Goal: Task Accomplishment & Management: Manage account settings

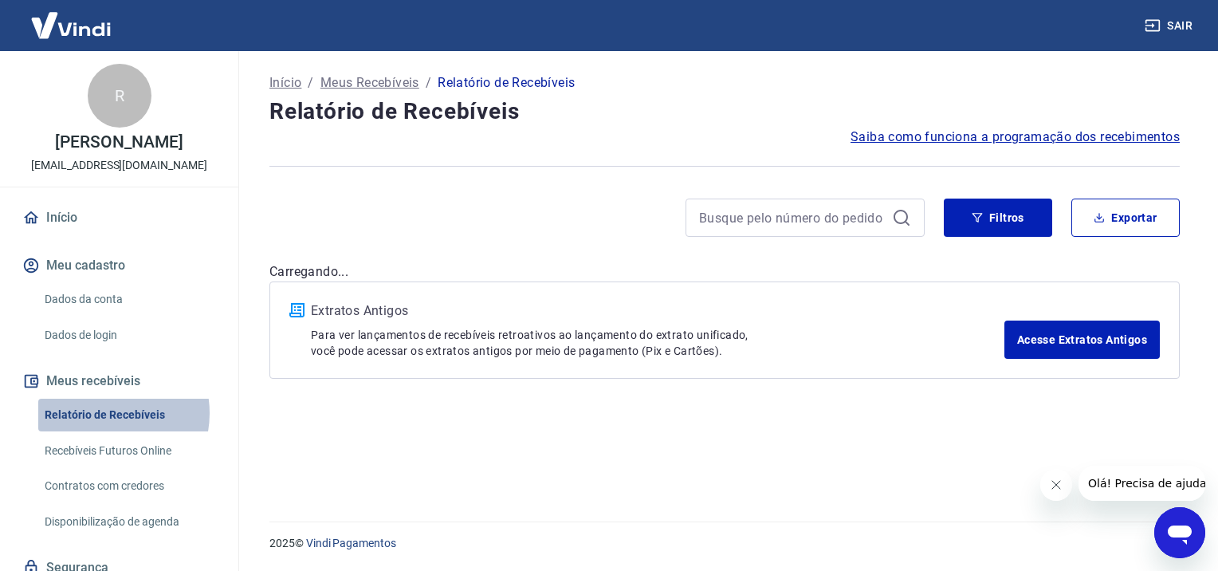
click at [102, 412] on link "Relatório de Recebíveis" at bounding box center [128, 415] width 181 height 33
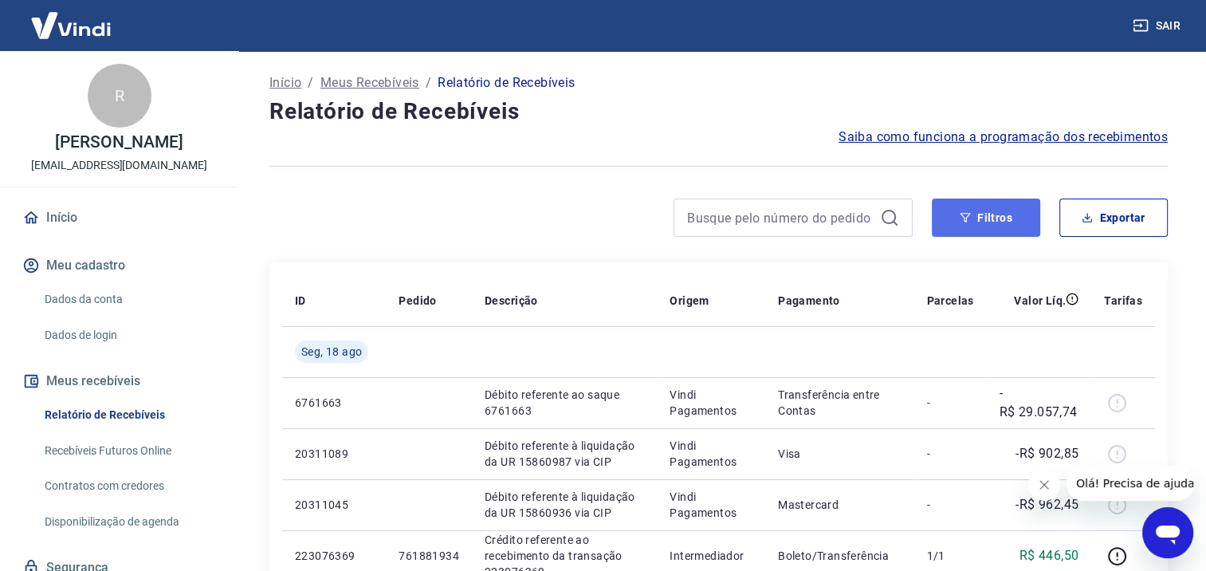
click at [963, 223] on button "Filtros" at bounding box center [986, 218] width 108 height 38
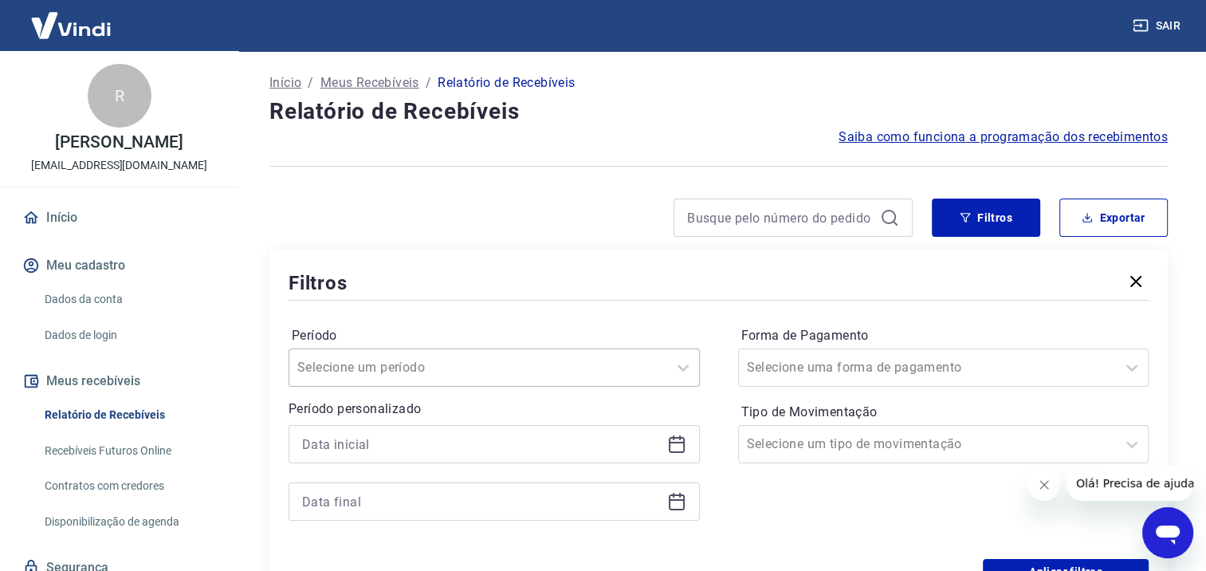
click at [504, 379] on div "Selecione um período" at bounding box center [494, 367] width 411 height 38
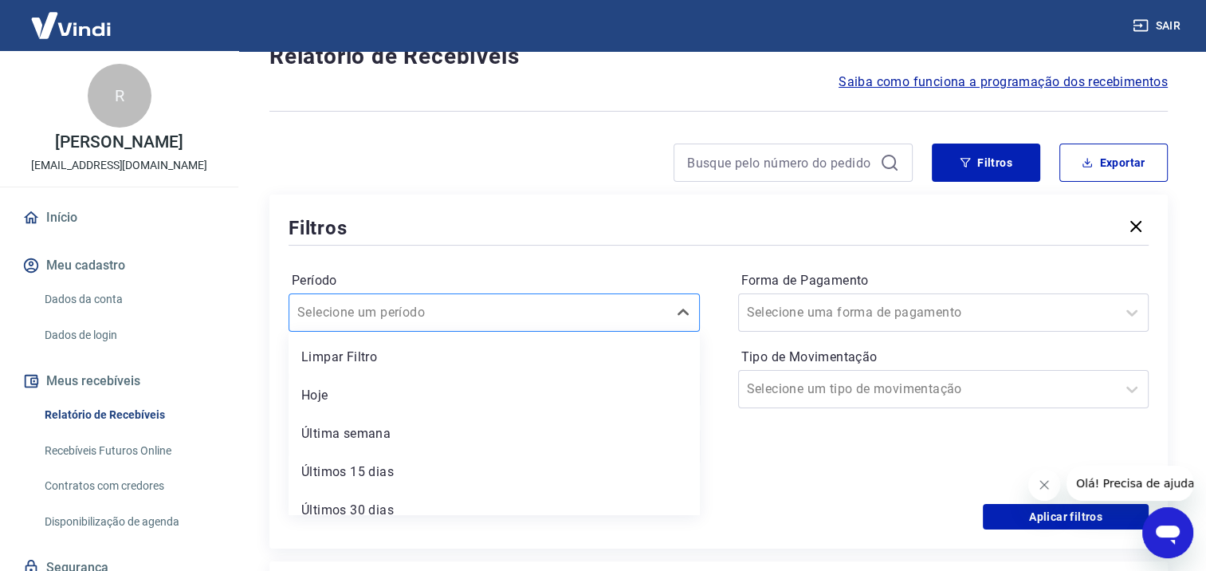
scroll to position [56, 0]
click at [478, 252] on div "Período option Limpar Filtro focused, 1 of 7. 7 results available. Use Up and D…" at bounding box center [719, 375] width 860 height 255
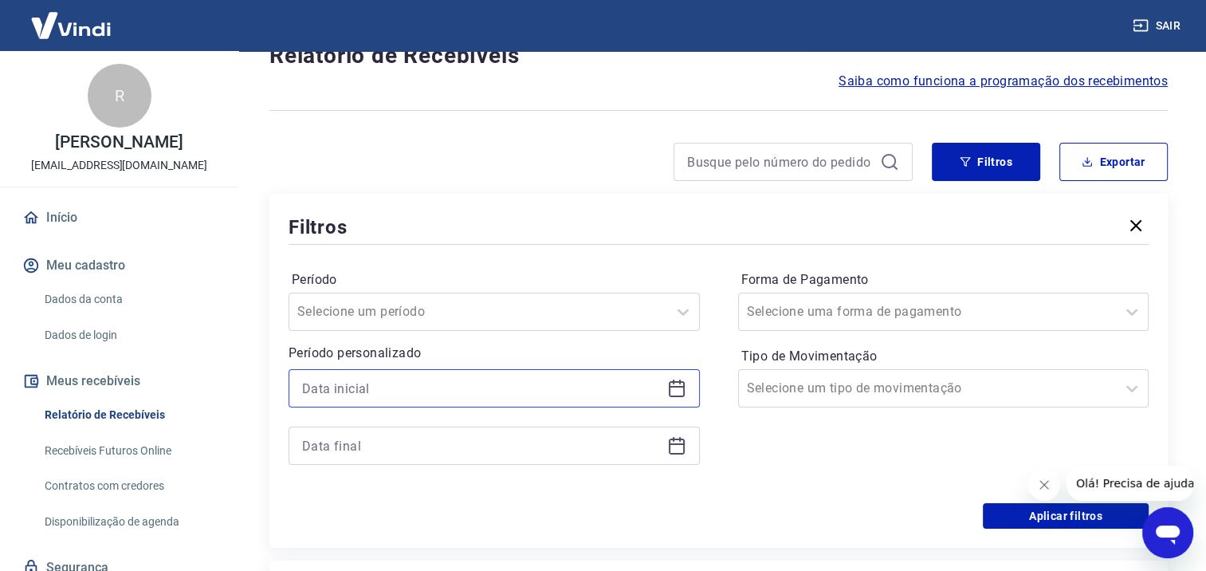
click at [429, 392] on input at bounding box center [481, 388] width 359 height 24
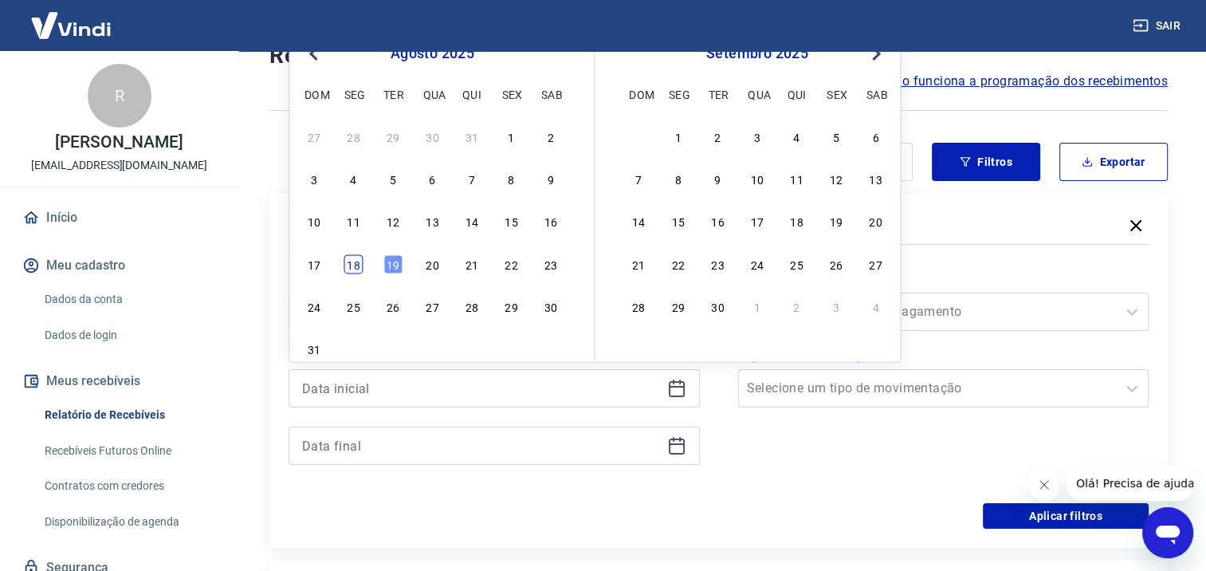
click at [358, 262] on div "18" at bounding box center [353, 263] width 19 height 19
type input "[DATE]"
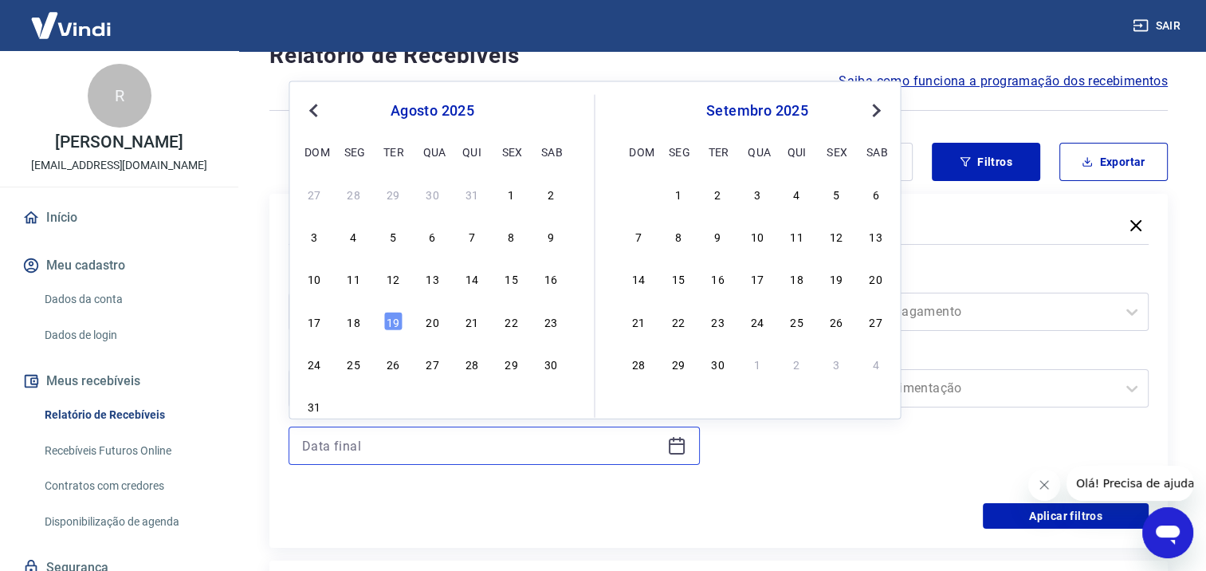
click at [391, 443] on input at bounding box center [481, 446] width 359 height 24
click at [357, 322] on div "18" at bounding box center [353, 320] width 19 height 19
type input "[DATE]"
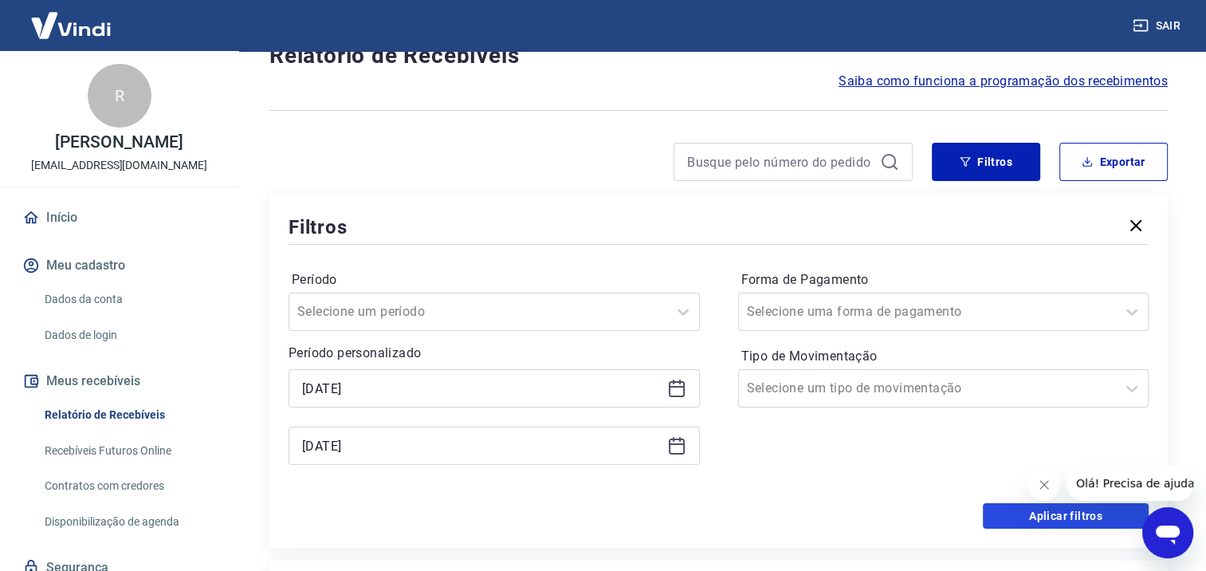
click at [1024, 510] on button "Aplicar filtros" at bounding box center [1066, 516] width 166 height 26
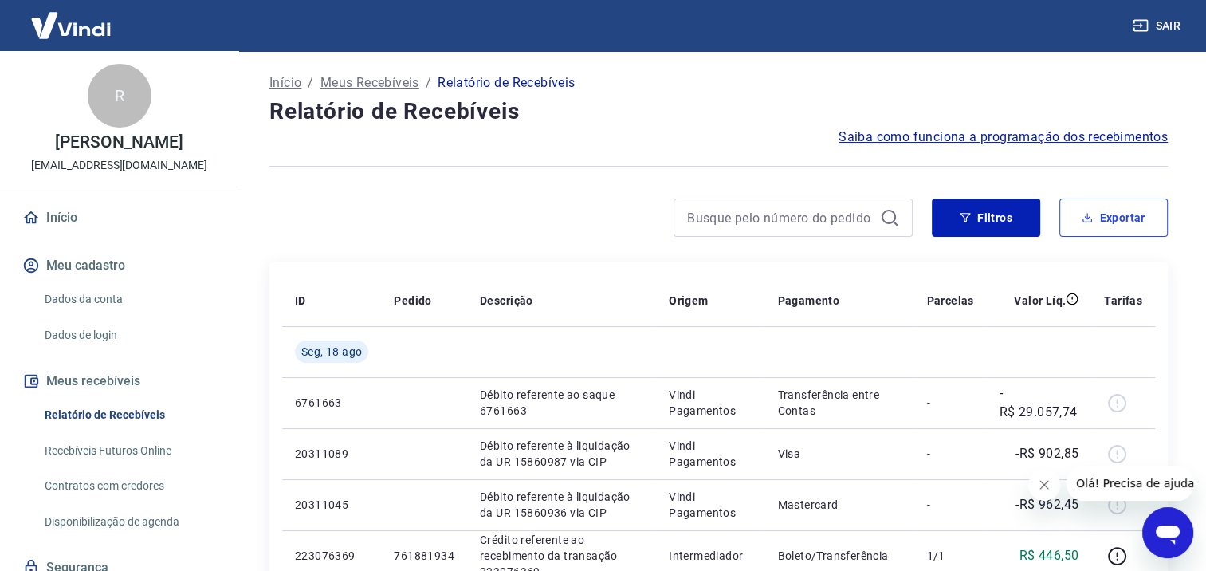
click at [1094, 219] on button "Exportar" at bounding box center [1114, 218] width 108 height 38
type input "[DATE]"
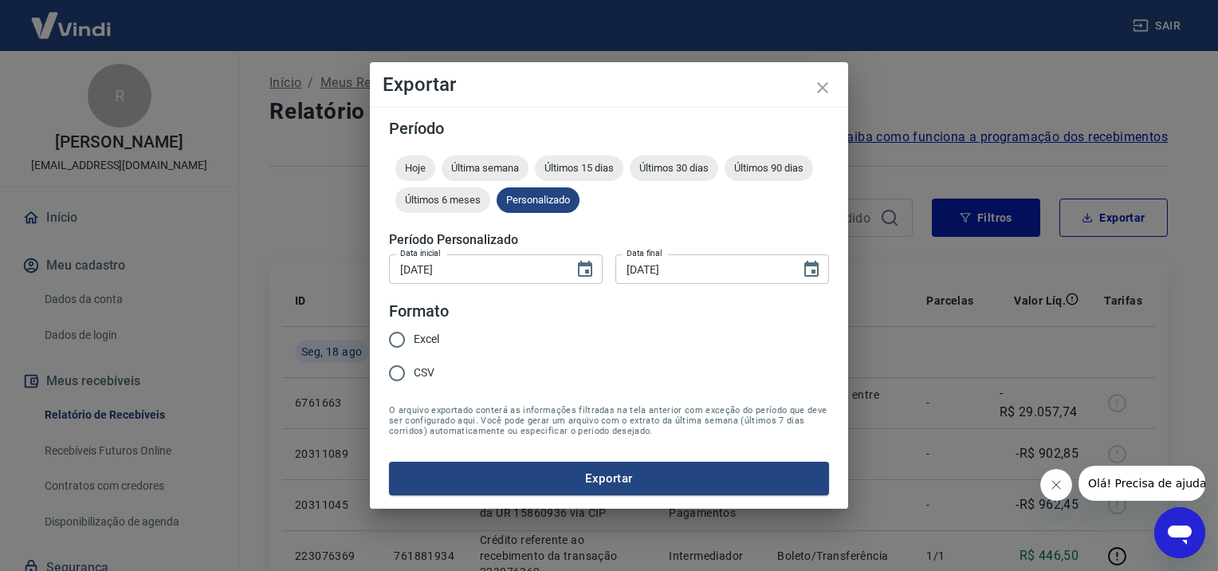
click at [404, 336] on input "Excel" at bounding box center [396, 339] width 33 height 33
radio input "true"
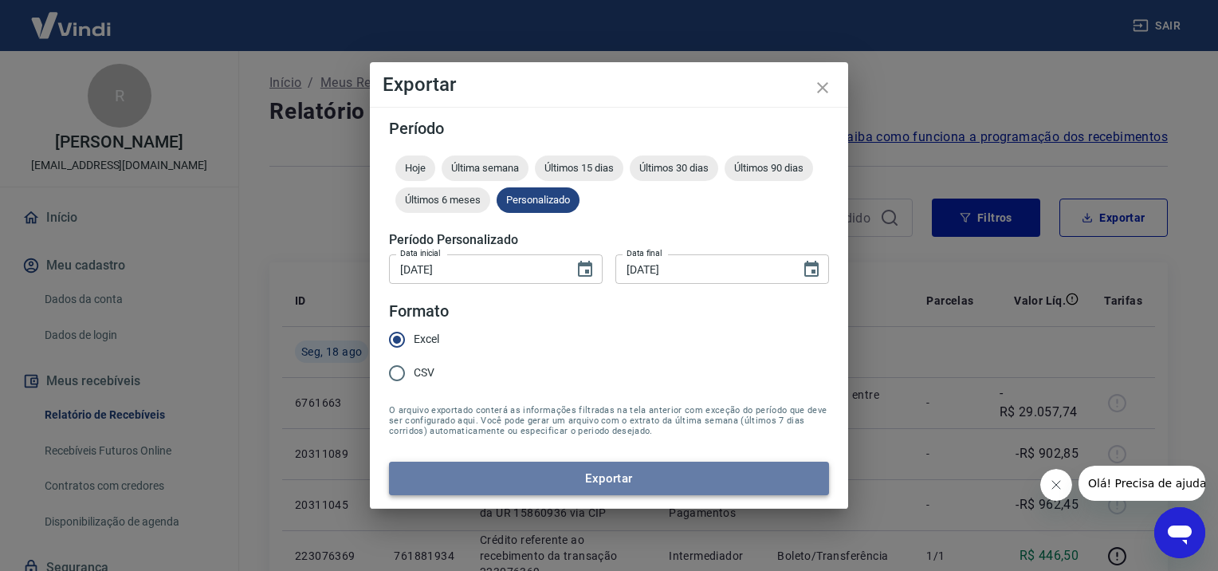
click at [512, 475] on button "Exportar" at bounding box center [609, 478] width 440 height 33
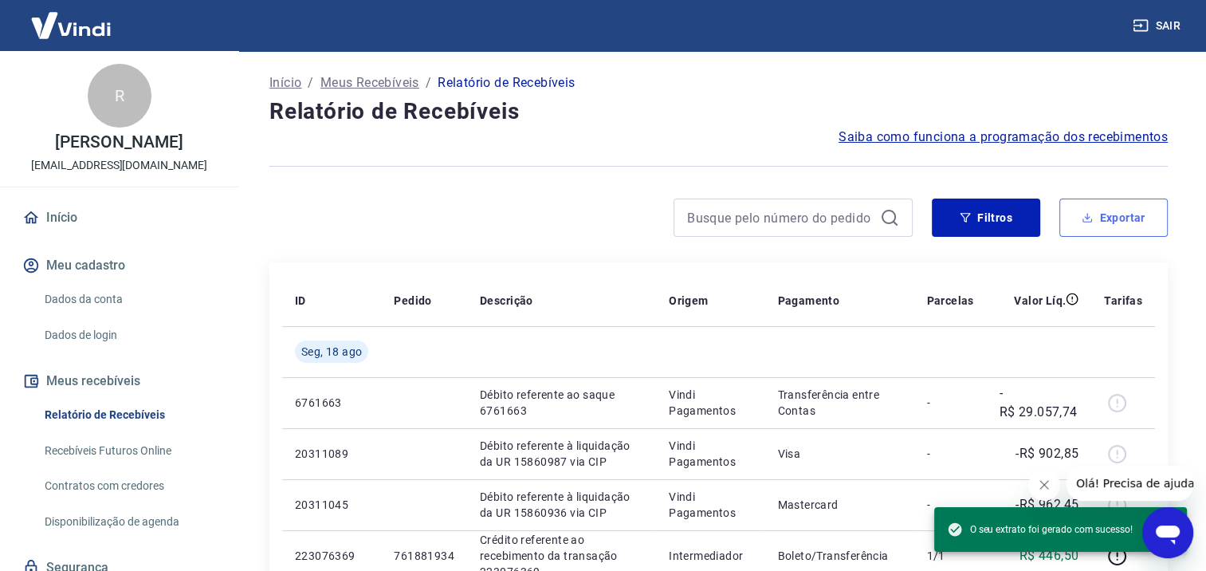
click at [1116, 214] on button "Exportar" at bounding box center [1114, 218] width 108 height 38
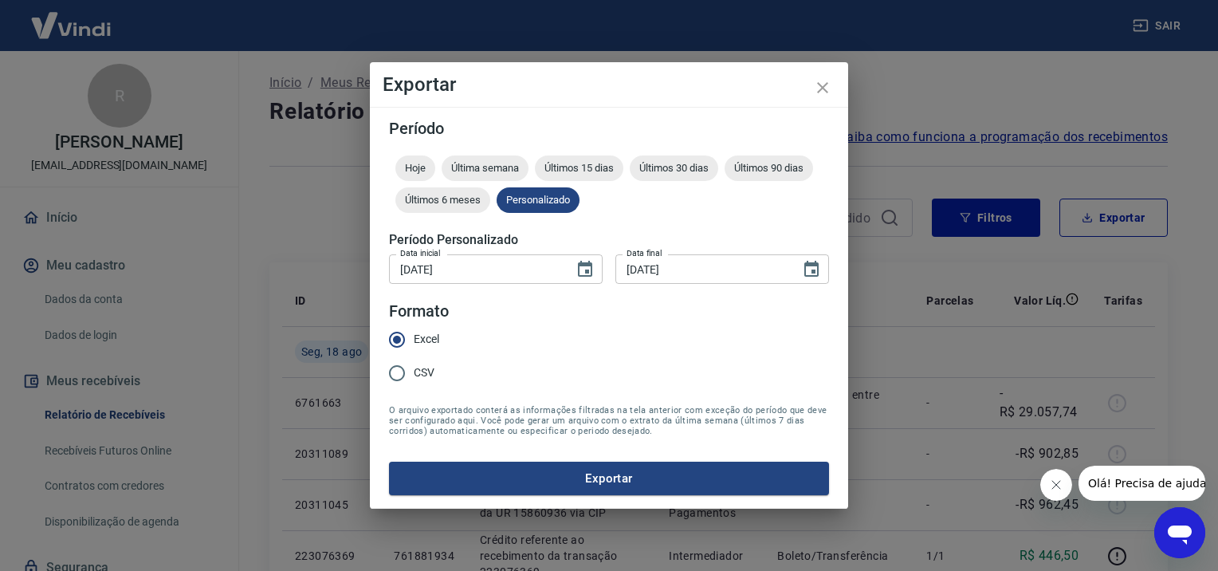
click at [400, 371] on input "CSV" at bounding box center [396, 372] width 33 height 33
radio input "true"
click at [510, 477] on button "Exportar" at bounding box center [609, 478] width 440 height 33
